Goal: Find specific page/section: Find specific page/section

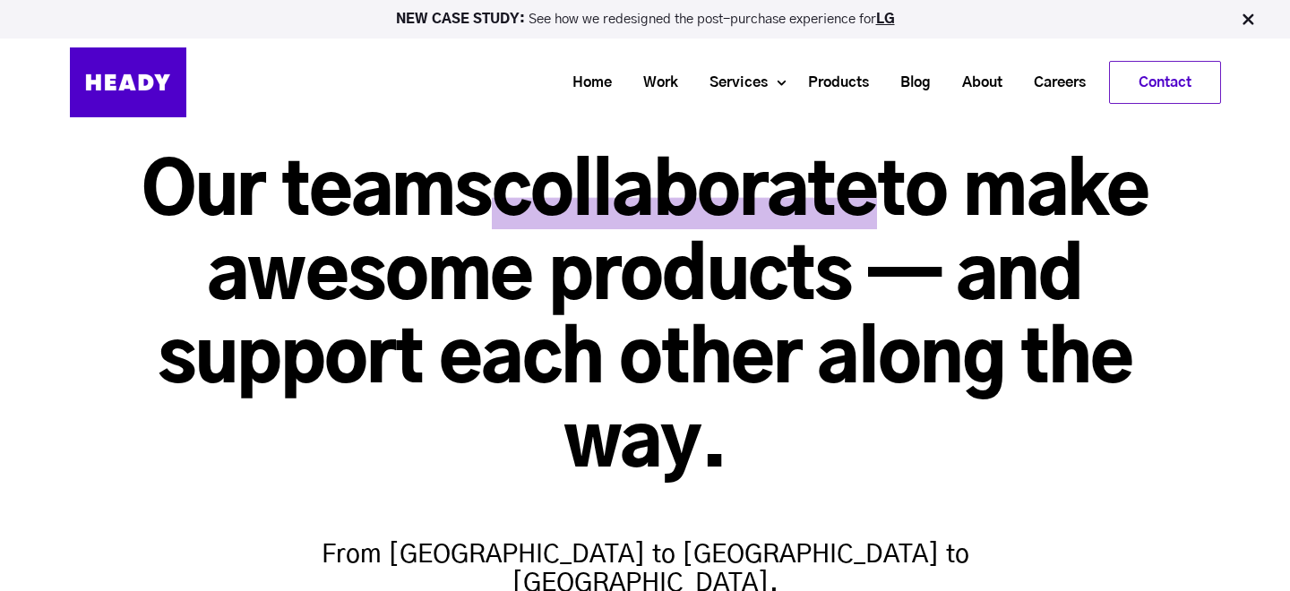
scroll to position [1, 0]
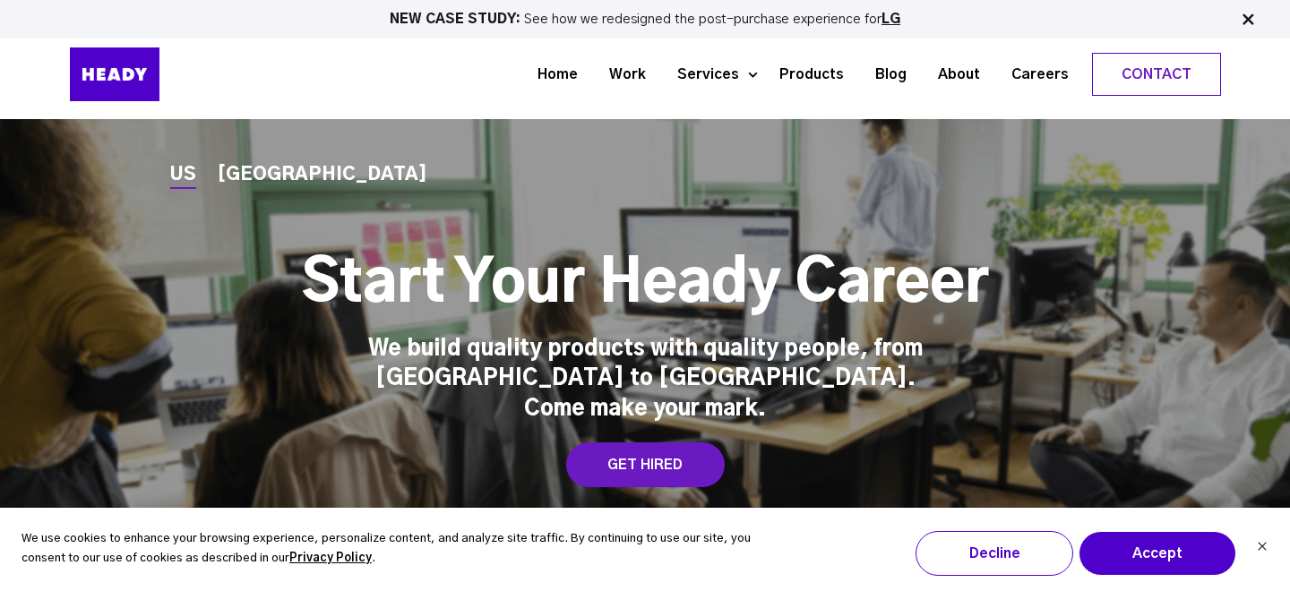
scroll to position [6, 0]
click at [1038, 70] on link "Careers" at bounding box center [1033, 74] width 89 height 33
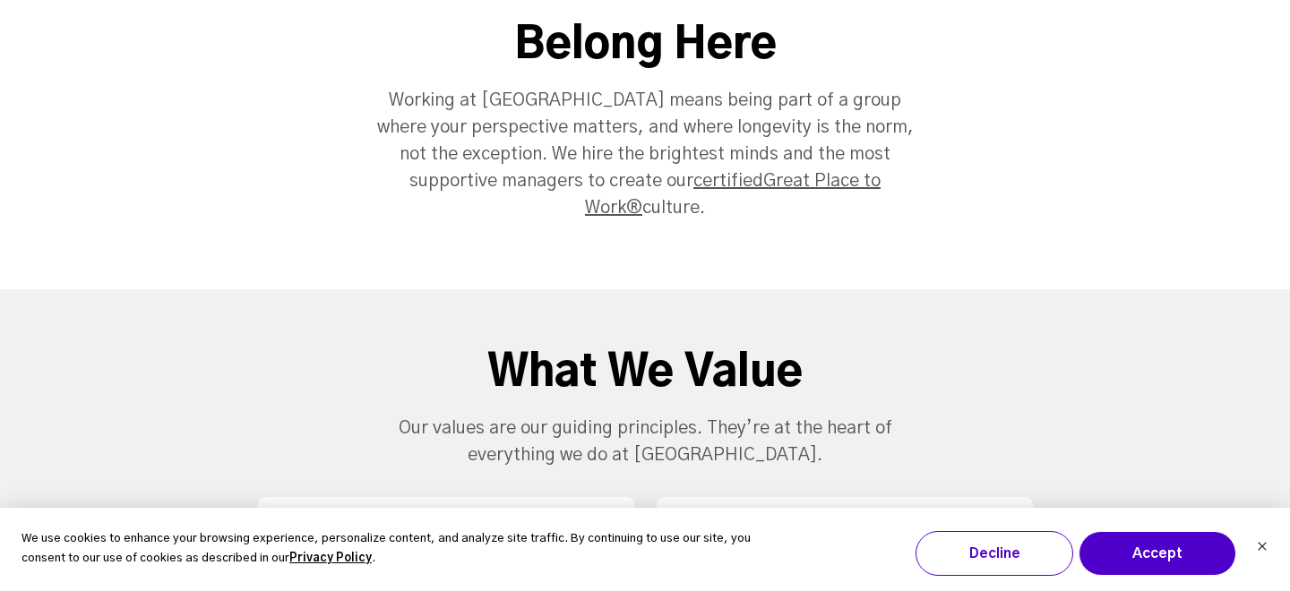
scroll to position [1348, 0]
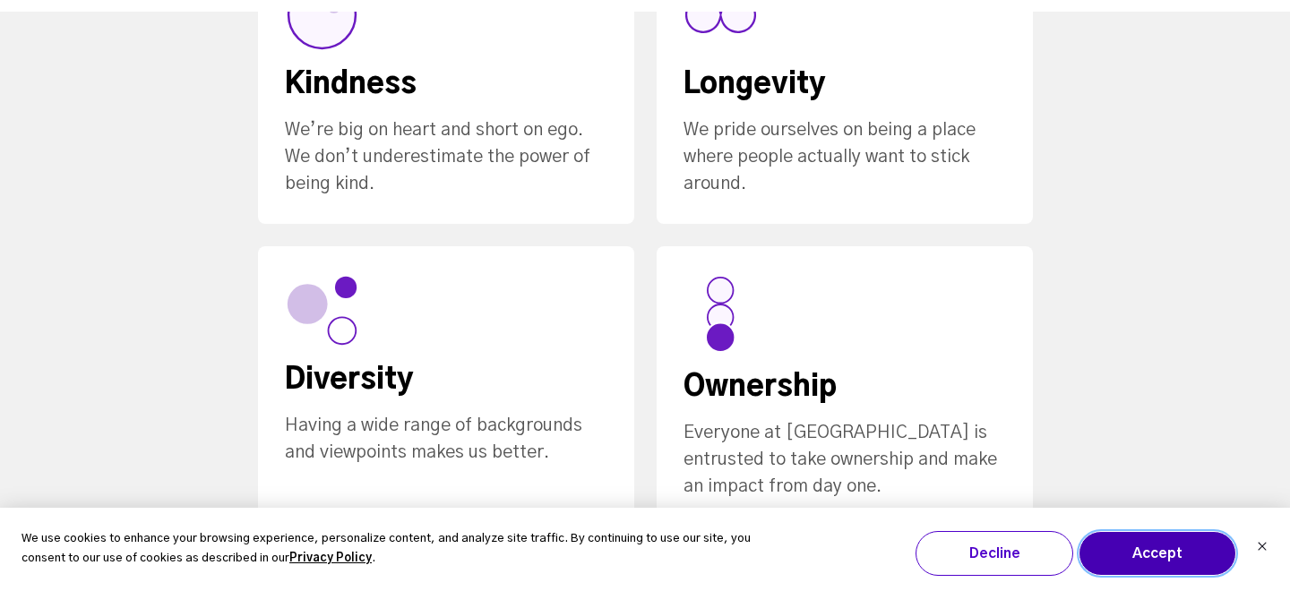
click at [1147, 549] on button "Accept" at bounding box center [1158, 553] width 158 height 45
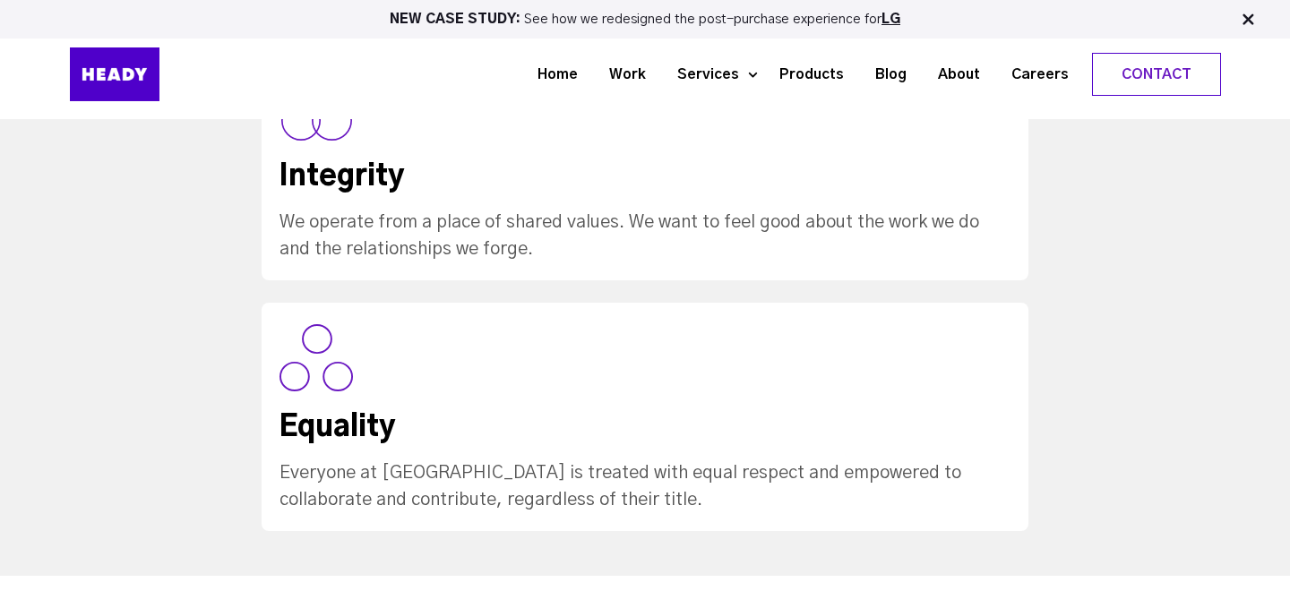
scroll to position [2115, 0]
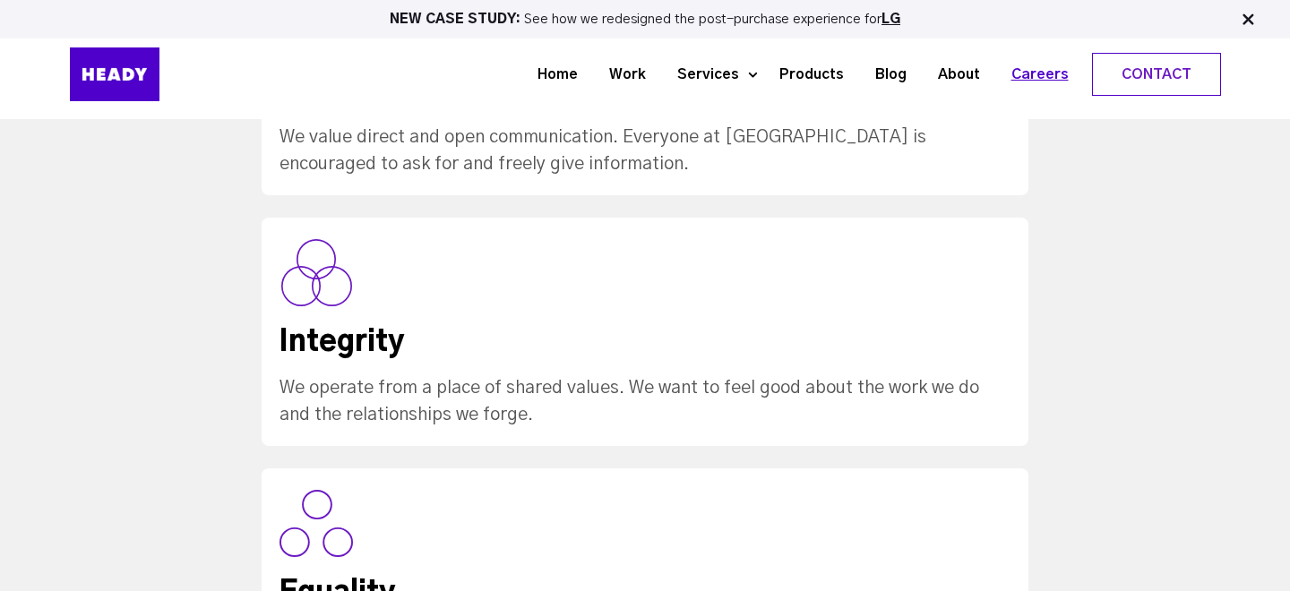
click at [1031, 74] on link "Careers" at bounding box center [1033, 74] width 89 height 33
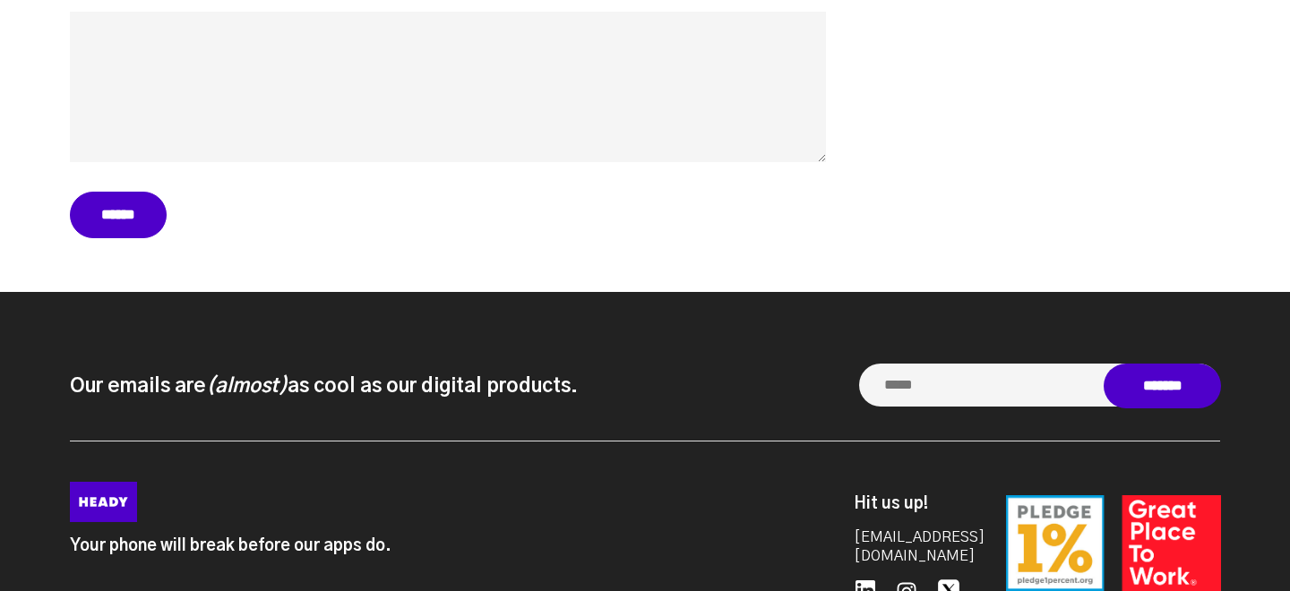
scroll to position [8203, 0]
